Goal: Browse casually

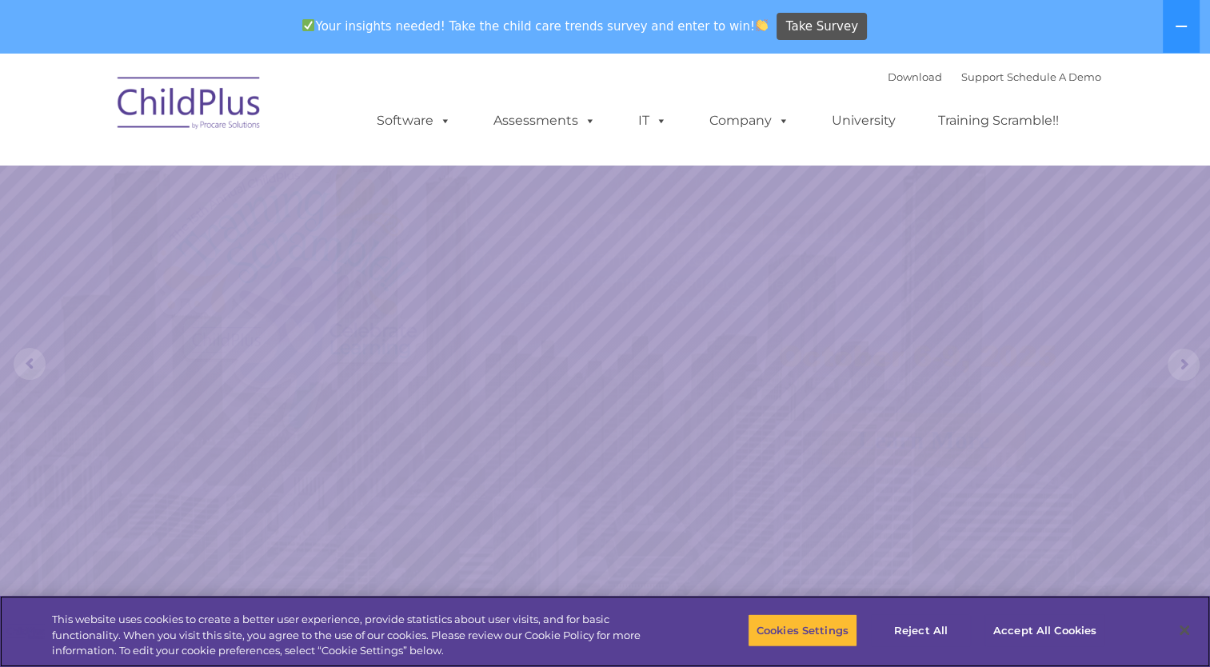
select select "MEDIUM"
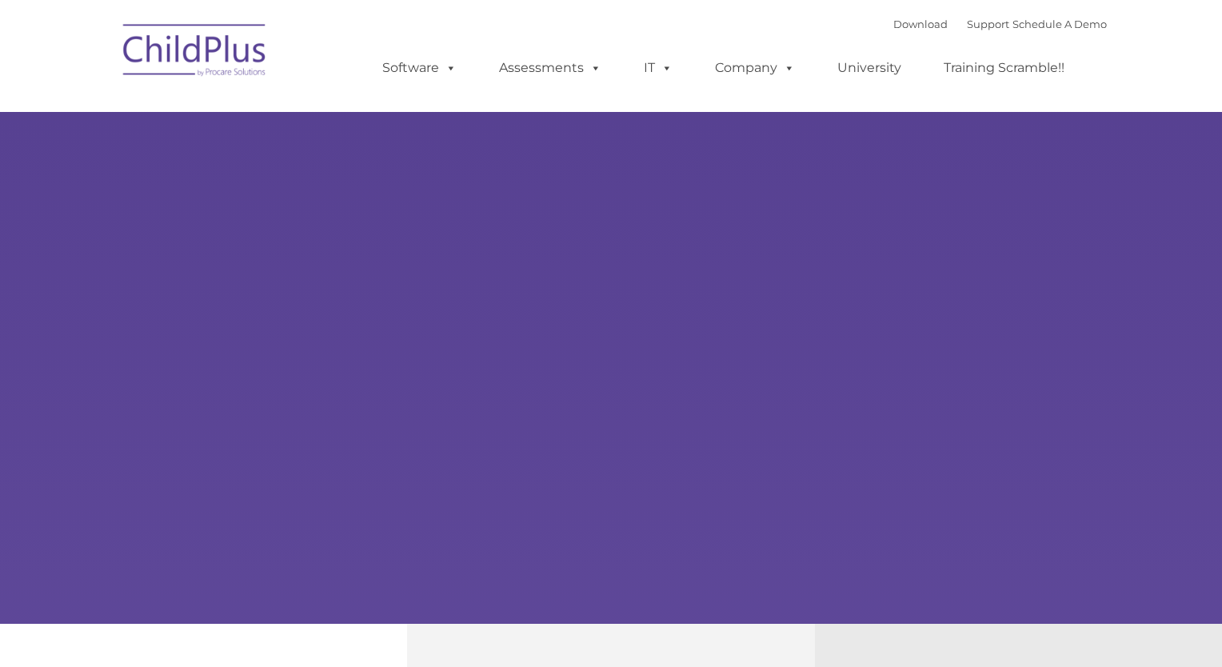
type input ""
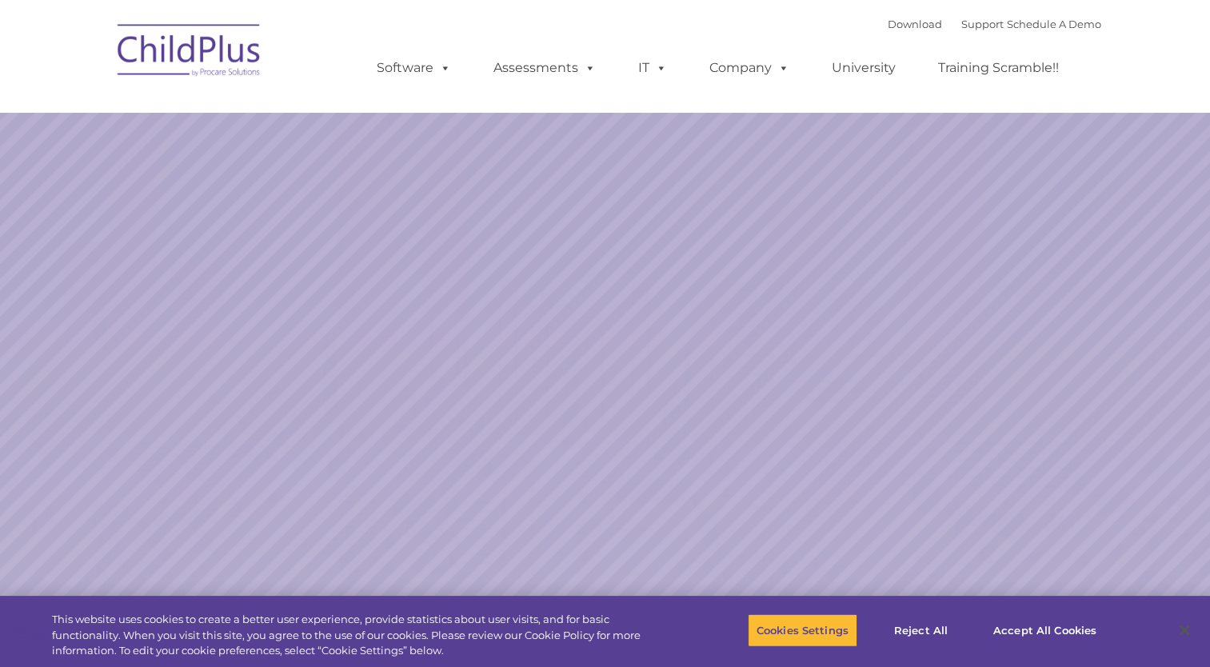
select select "MEDIUM"
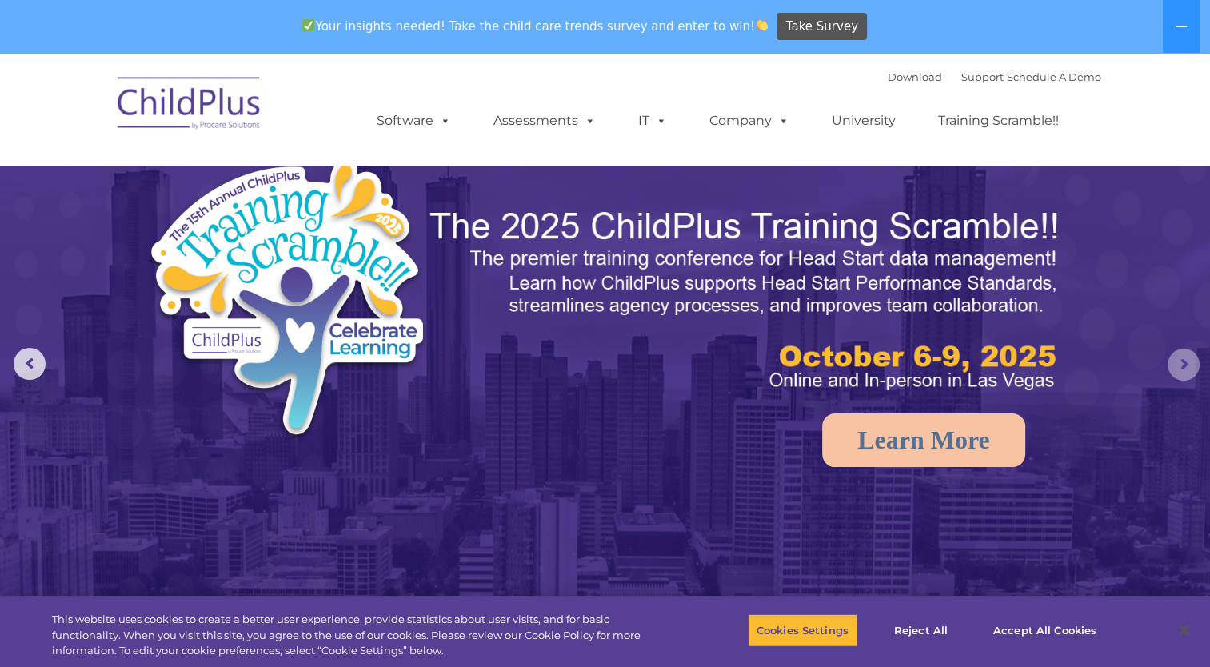
click at [1182, 369] on rs-arrow at bounding box center [1183, 365] width 32 height 32
